Goal: Communication & Community: Answer question/provide support

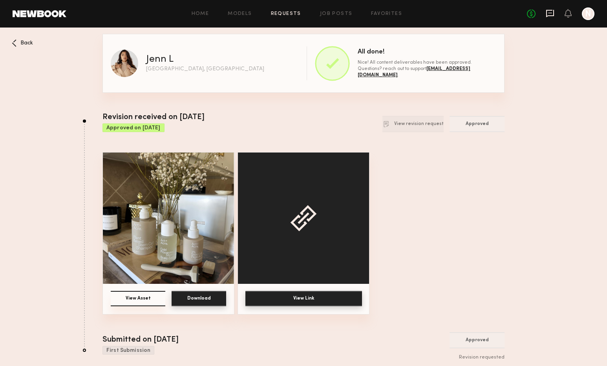
click at [550, 15] on icon at bounding box center [550, 13] width 9 height 9
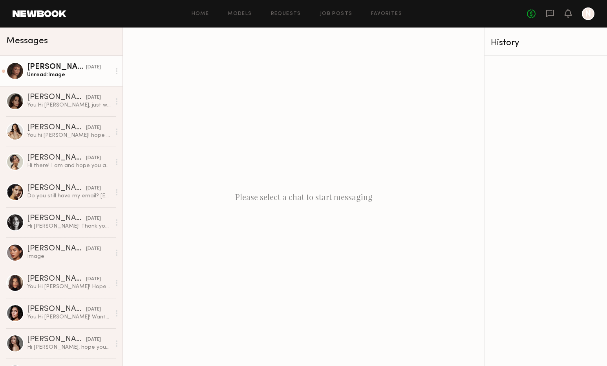
click at [56, 75] on div "Unread: Image" at bounding box center [69, 74] width 84 height 7
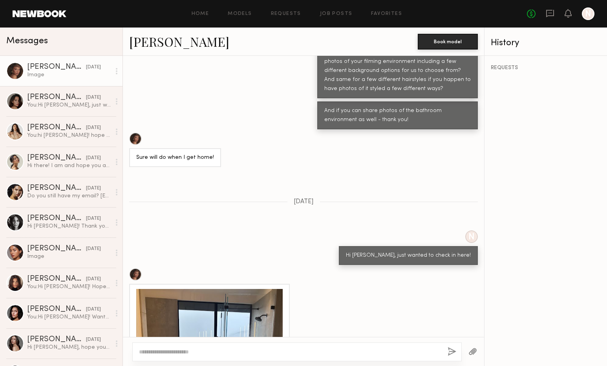
scroll to position [449, 0]
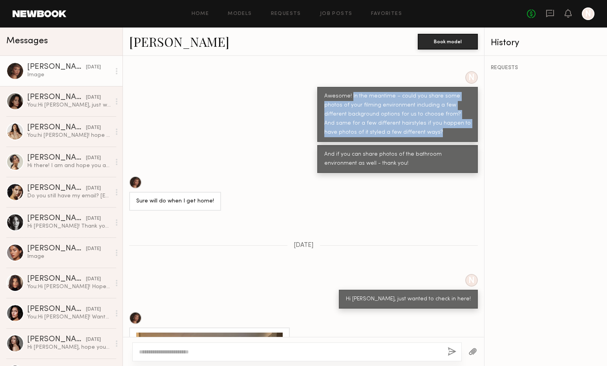
drag, startPoint x: 351, startPoint y: 95, endPoint x: 436, endPoint y: 141, distance: 96.9
click at [436, 141] on div "Awesome! In the meantime – could you share some photos of your filming environm…" at bounding box center [397, 114] width 161 height 55
drag, startPoint x: 380, startPoint y: 168, endPoint x: 351, endPoint y: 94, distance: 78.9
click at [351, 94] on div "Loading N Hi [PERSON_NAME]! Just wanted to quickly update you and let you know …" at bounding box center [303, 196] width 361 height 281
copy div "In the meantime – could you share some photos of your filming environment inclu…"
